Goal: Task Accomplishment & Management: Manage account settings

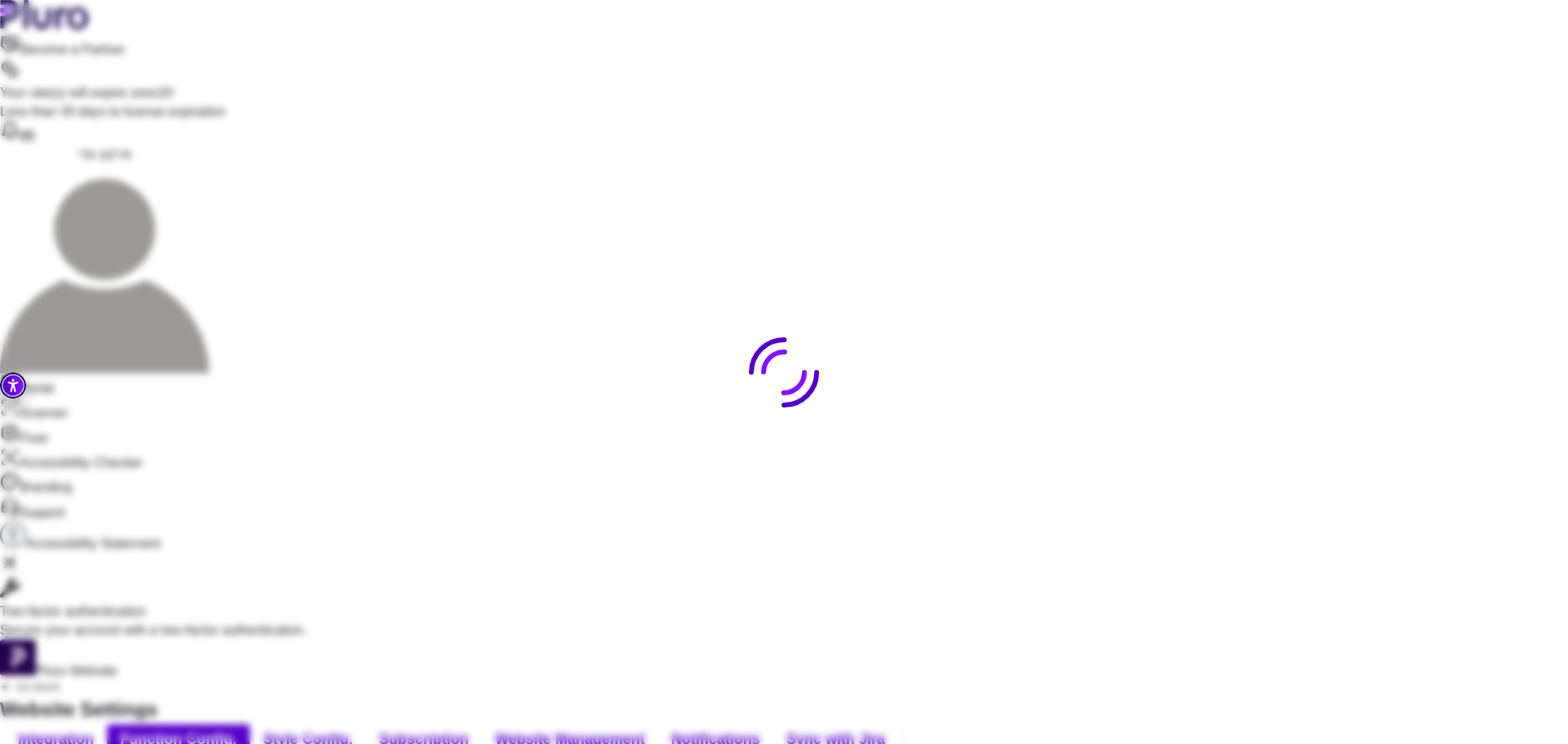
scroll to position [685, 0]
